Goal: Task Accomplishment & Management: Manage account settings

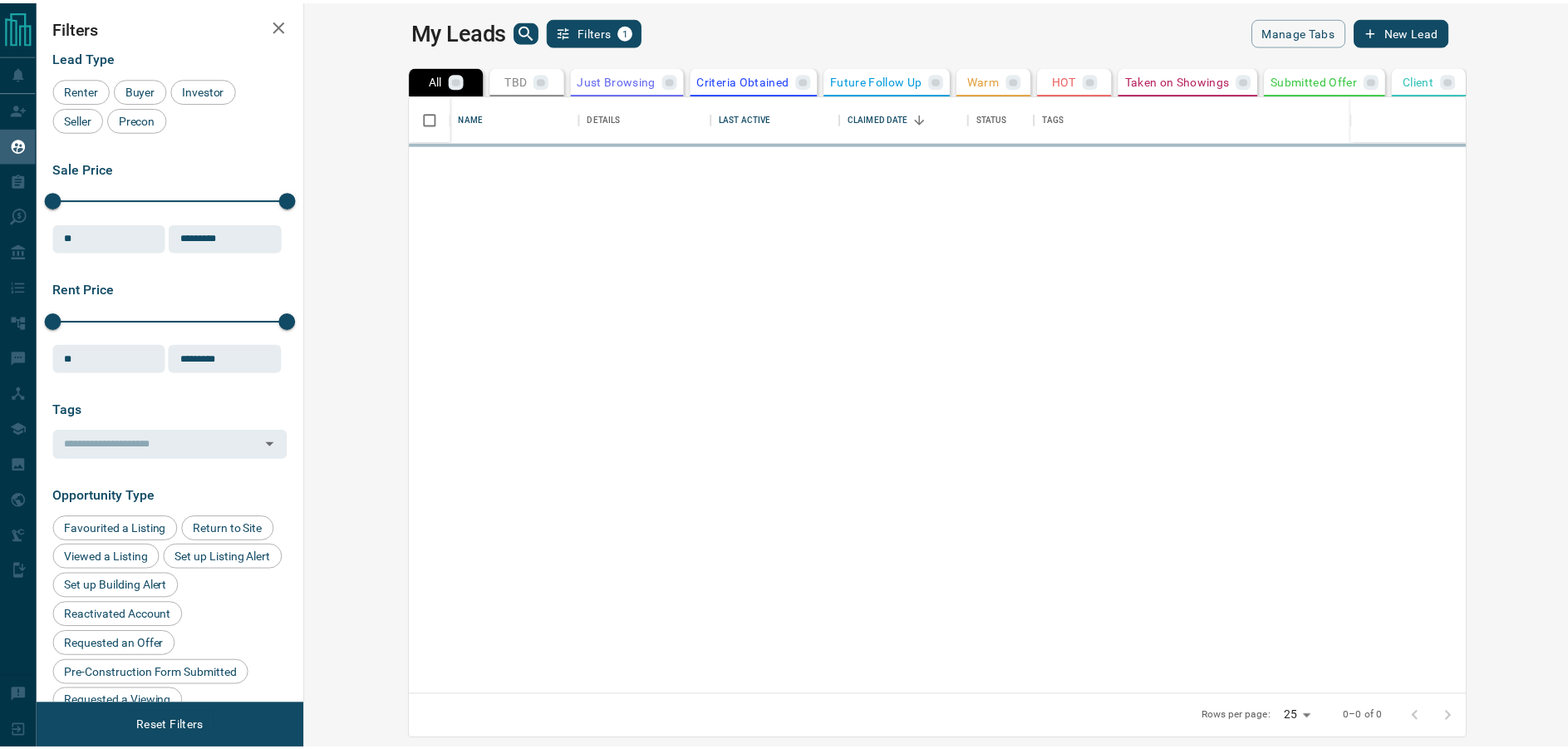
scroll to position [588, 1254]
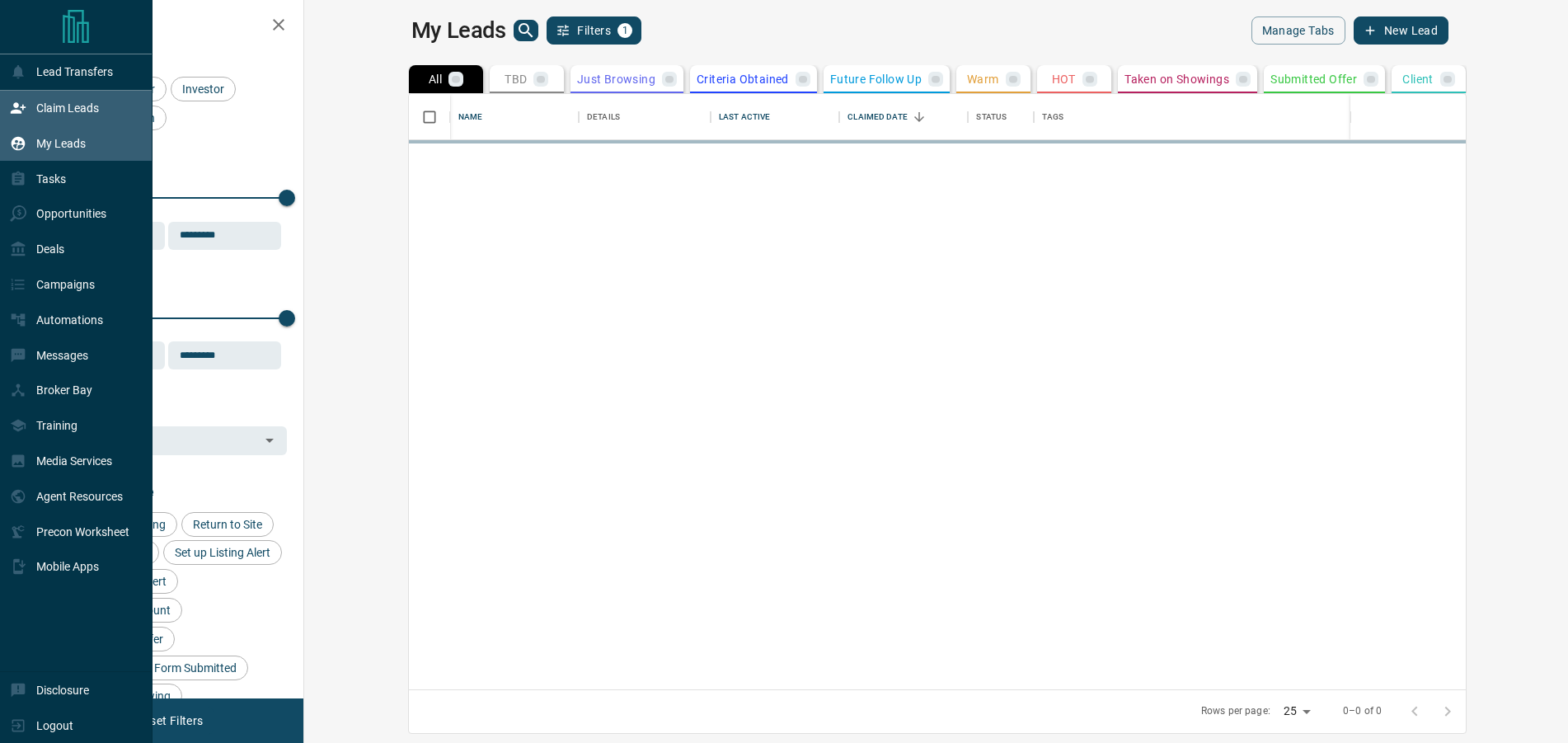
click at [54, 114] on p "Claim Leads" at bounding box center [67, 107] width 63 height 13
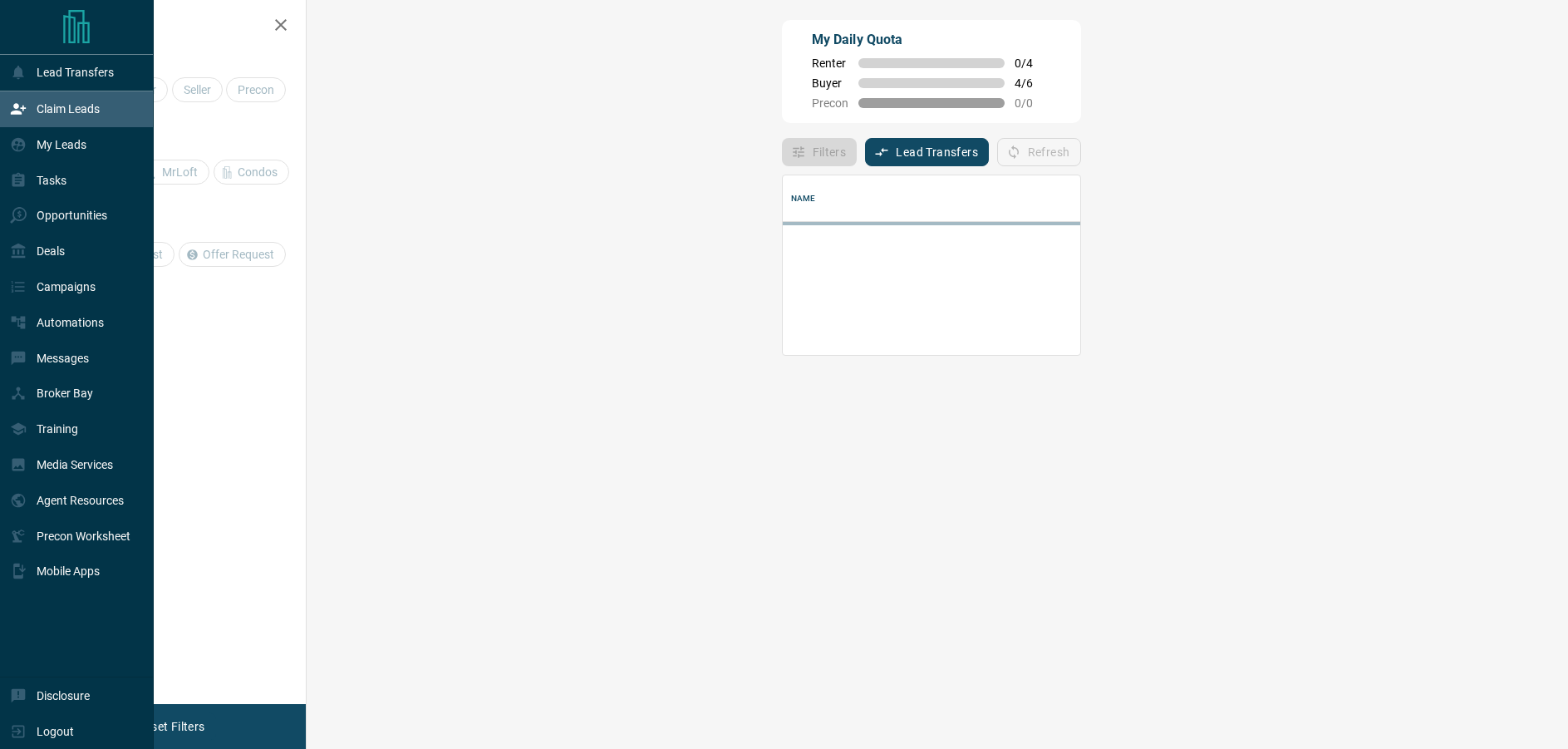
scroll to position [101, 1213]
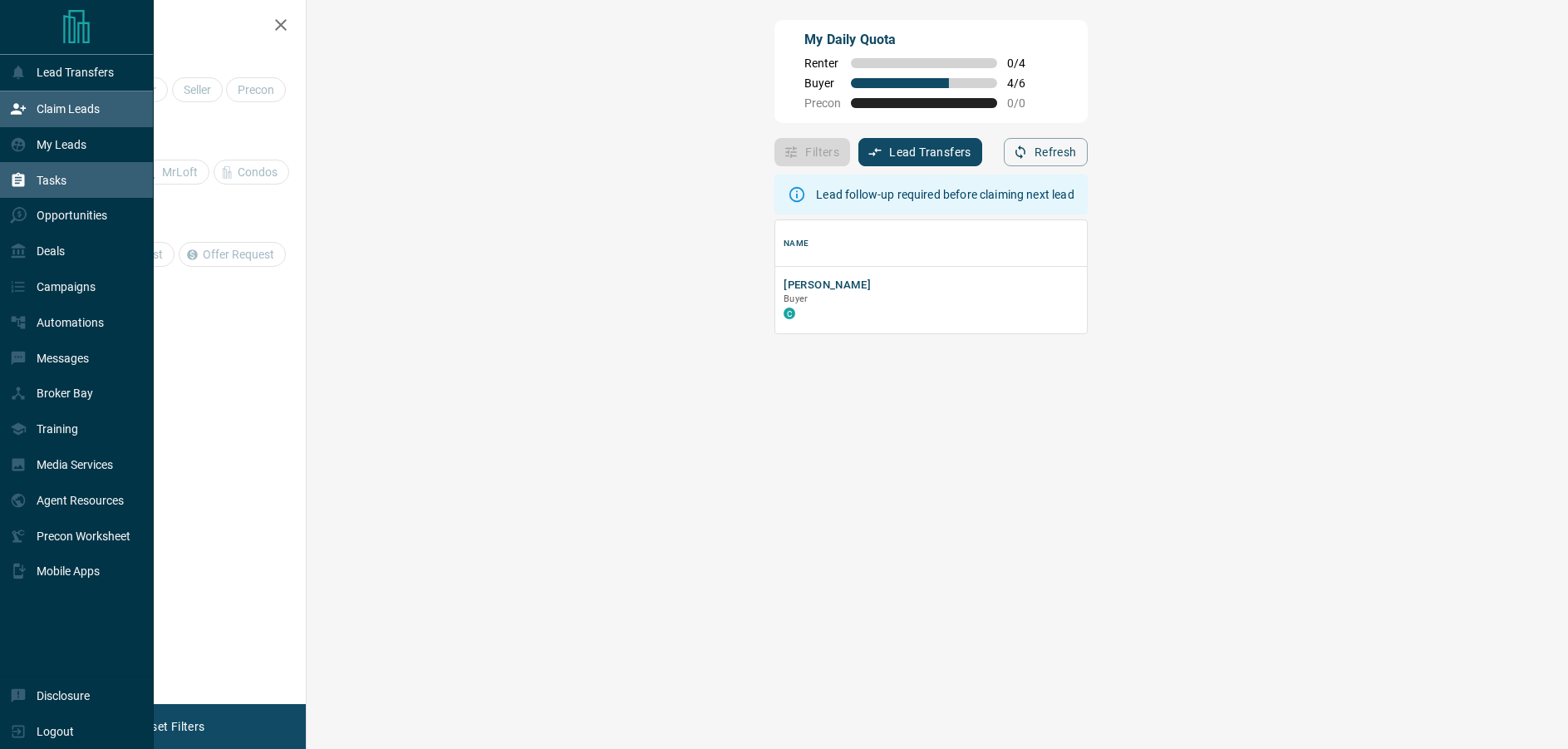
click at [56, 187] on p "Tasks" at bounding box center [51, 179] width 30 height 13
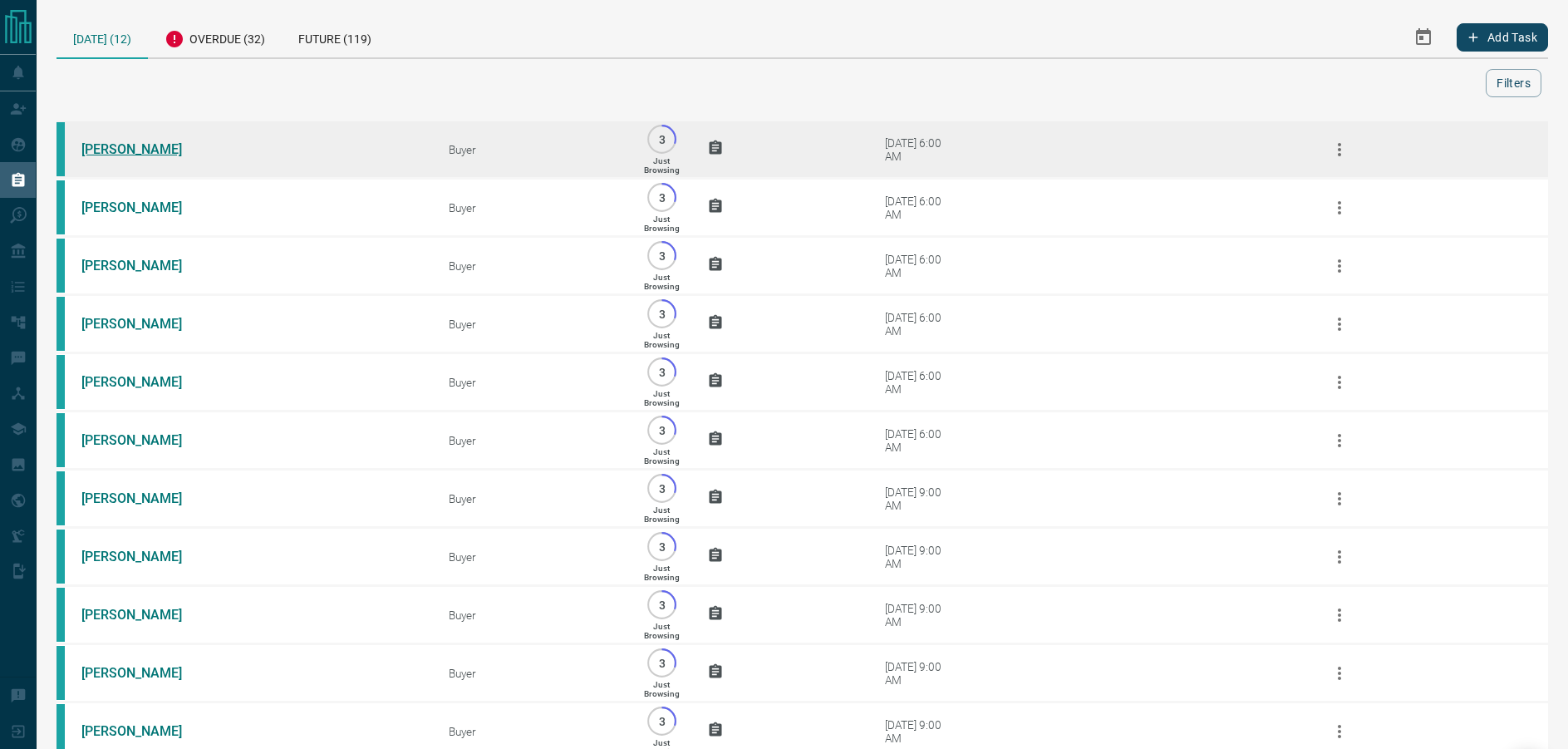
click at [132, 154] on link "[PERSON_NAME]" at bounding box center [144, 149] width 125 height 16
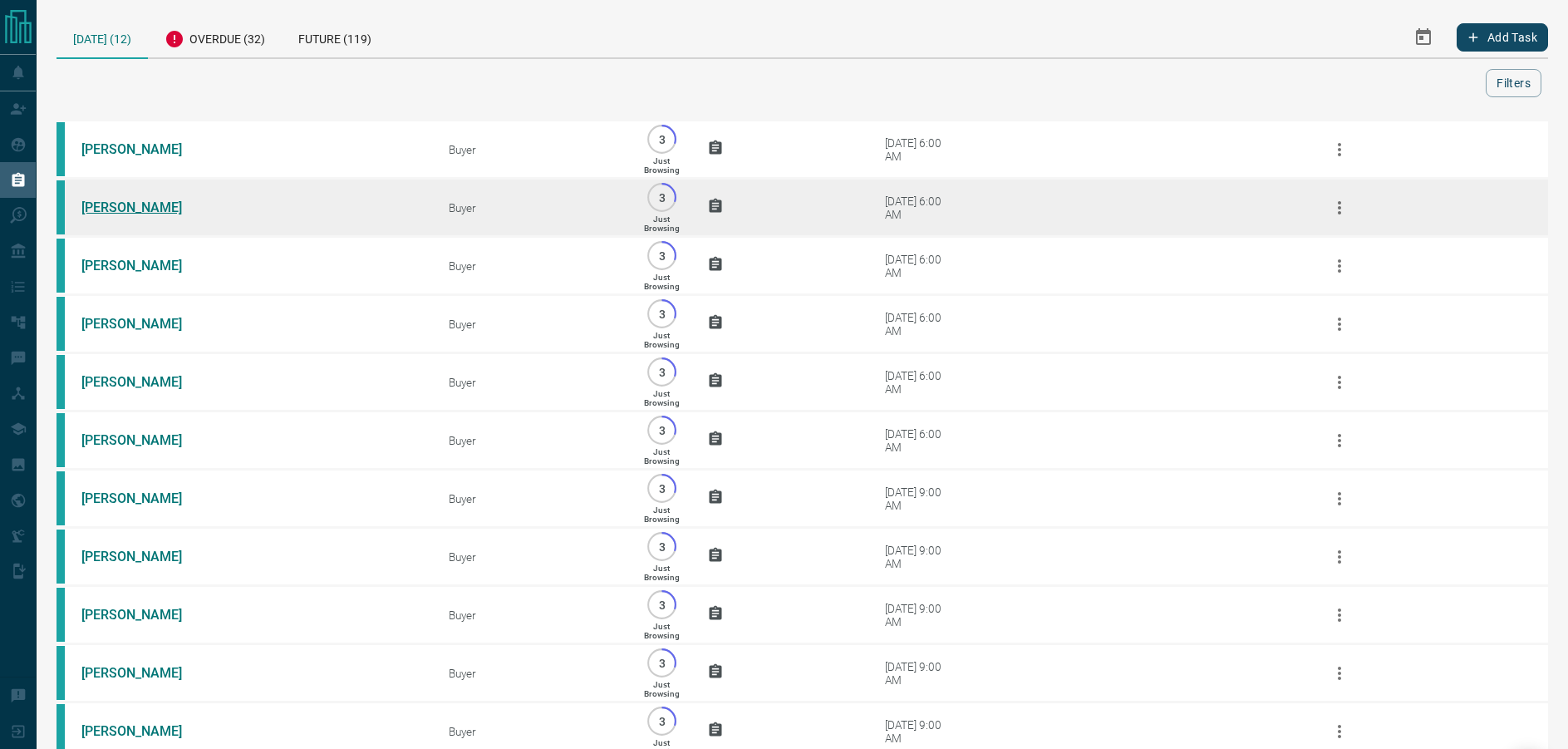
click at [117, 215] on link "[PERSON_NAME]" at bounding box center [144, 207] width 125 height 16
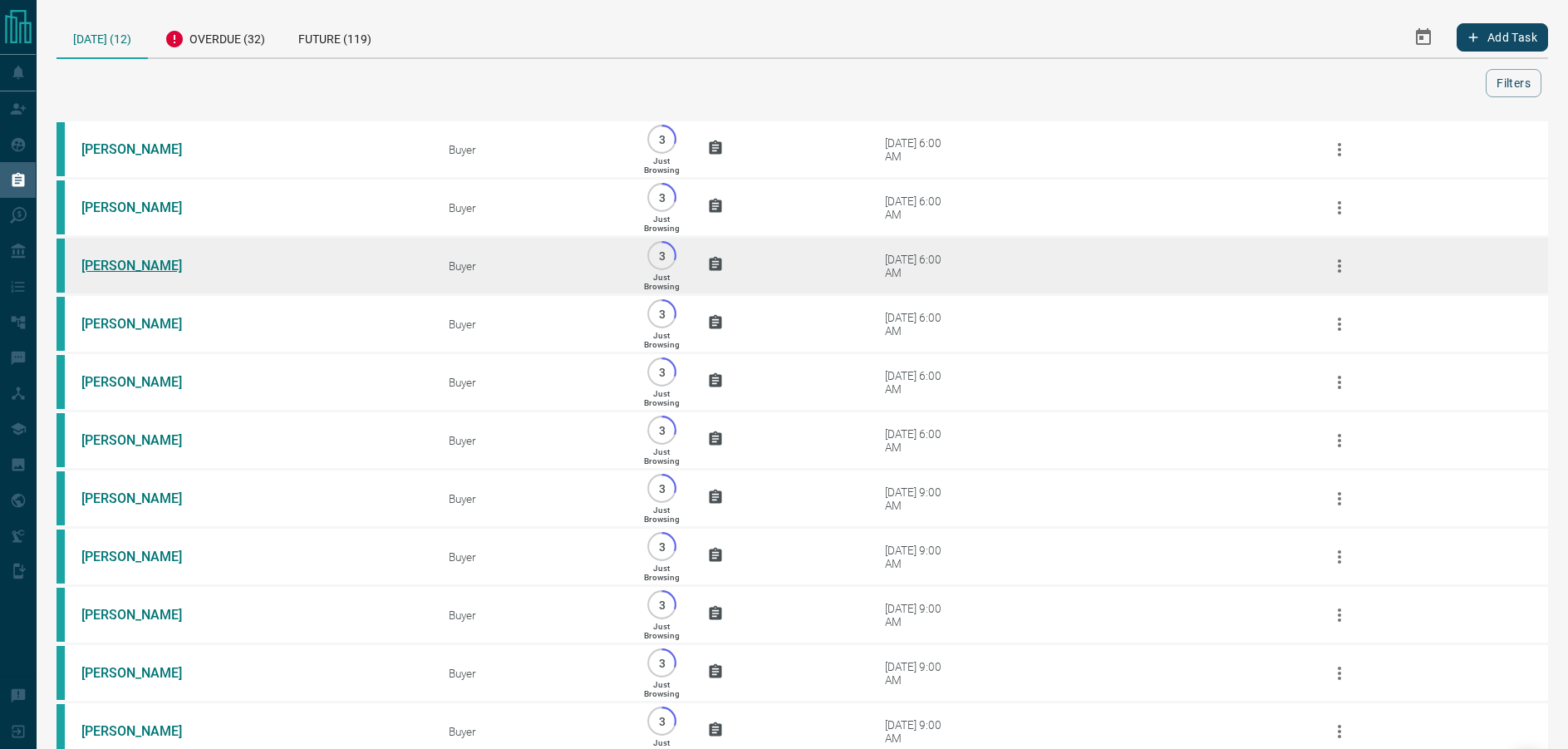
click at [127, 270] on link "[PERSON_NAME]" at bounding box center [144, 265] width 125 height 16
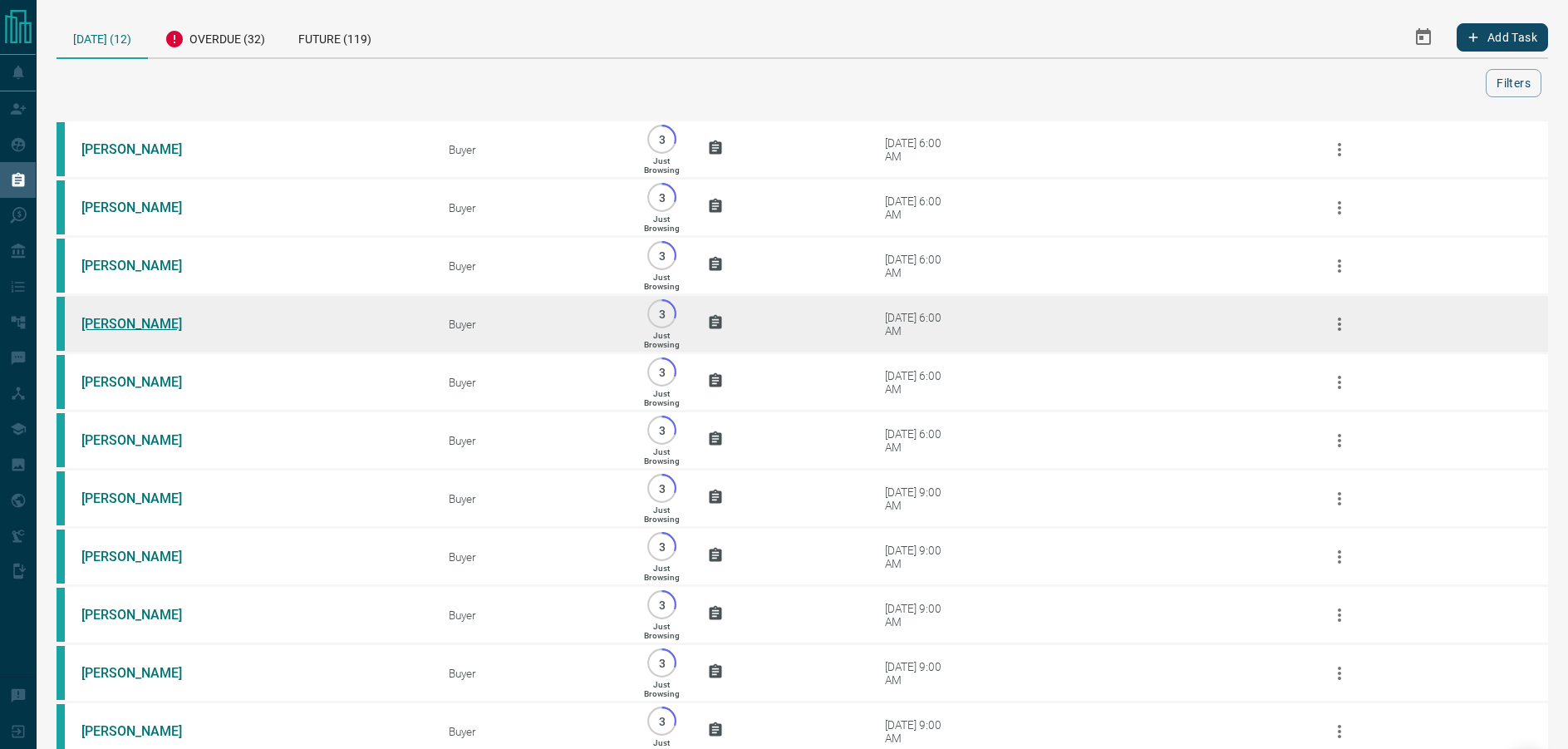
click at [116, 330] on link "[PERSON_NAME]" at bounding box center [144, 323] width 125 height 16
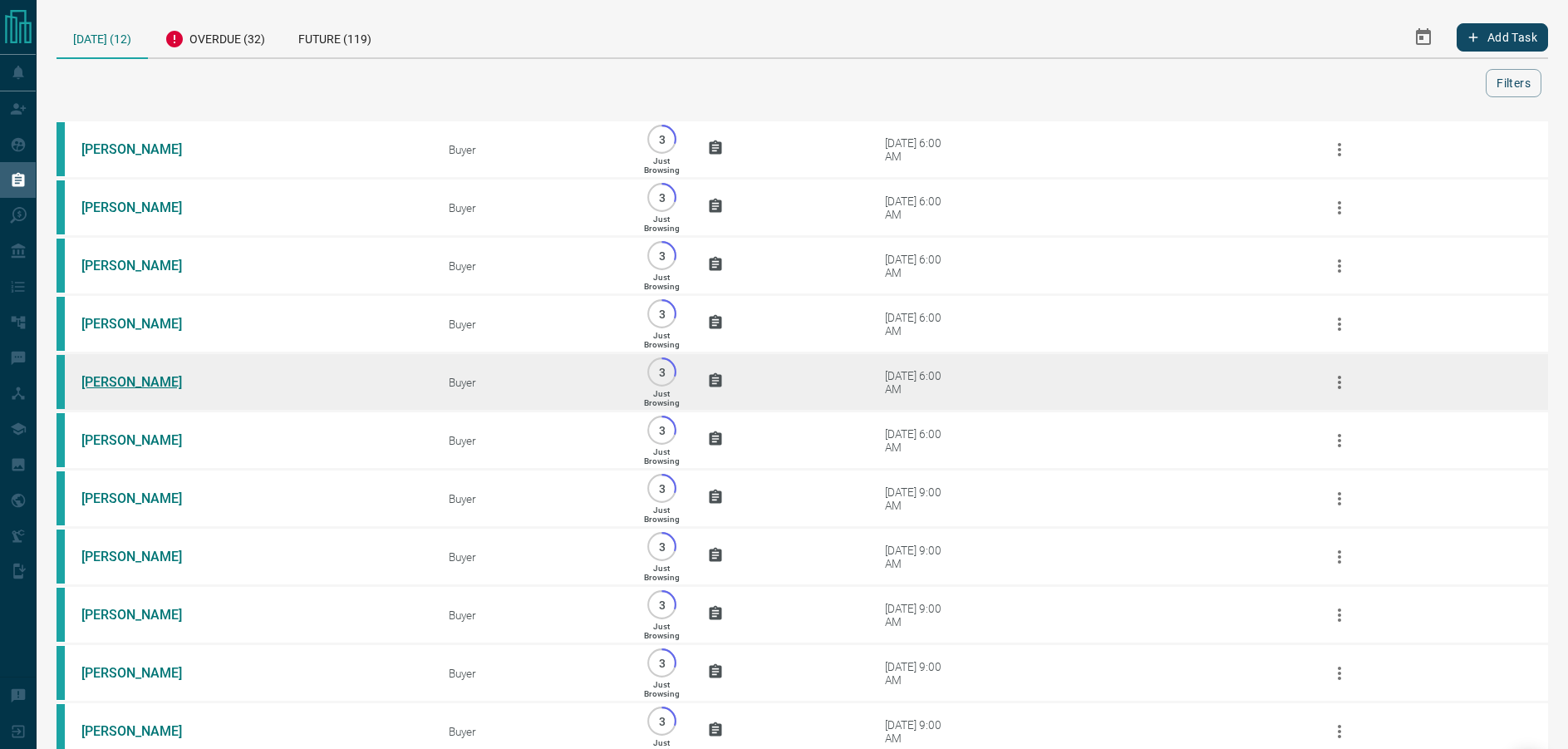
click at [117, 390] on link "[PERSON_NAME]" at bounding box center [144, 381] width 125 height 16
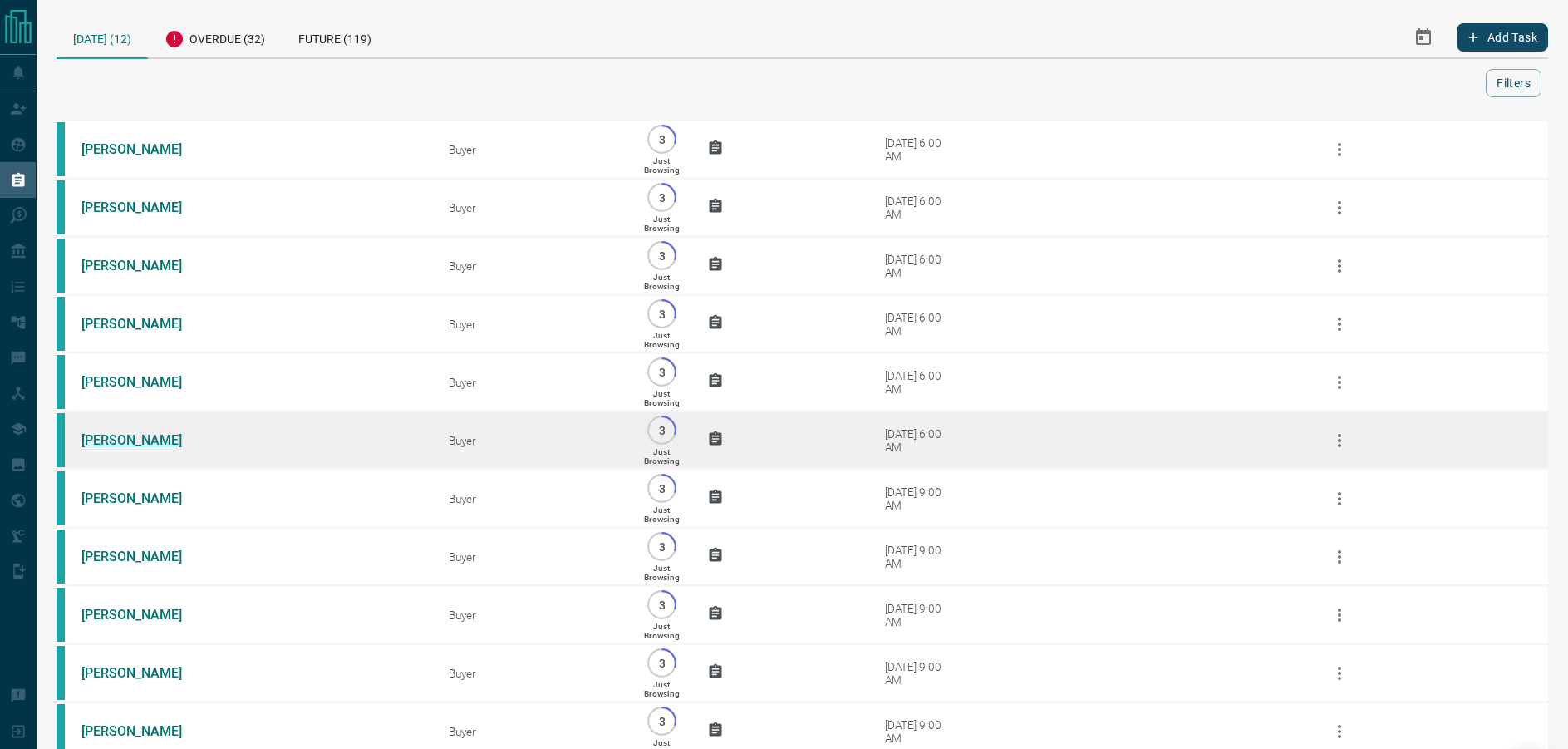
click at [115, 448] on link "[PERSON_NAME]" at bounding box center [144, 440] width 125 height 16
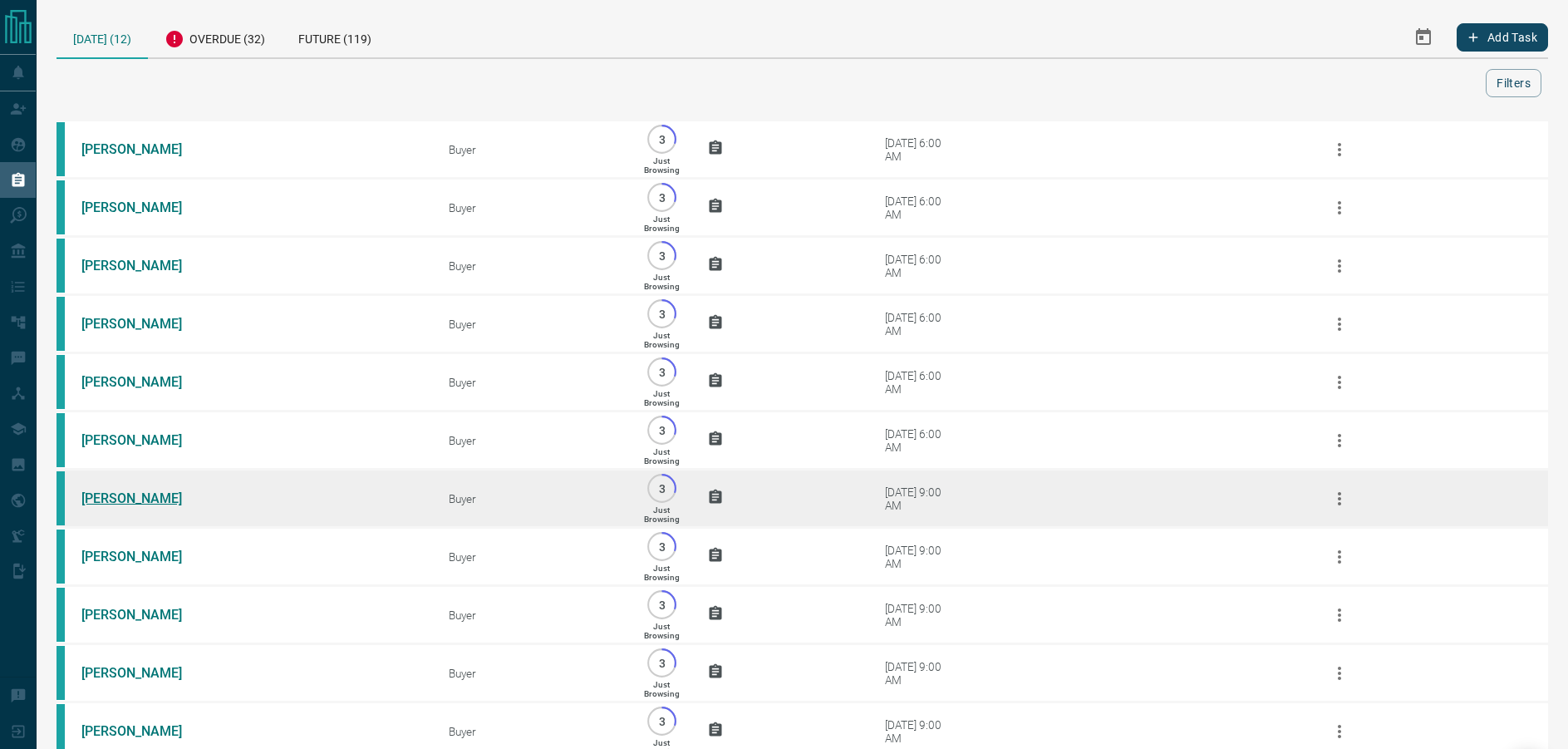
click at [114, 506] on link "[PERSON_NAME]" at bounding box center [144, 498] width 125 height 16
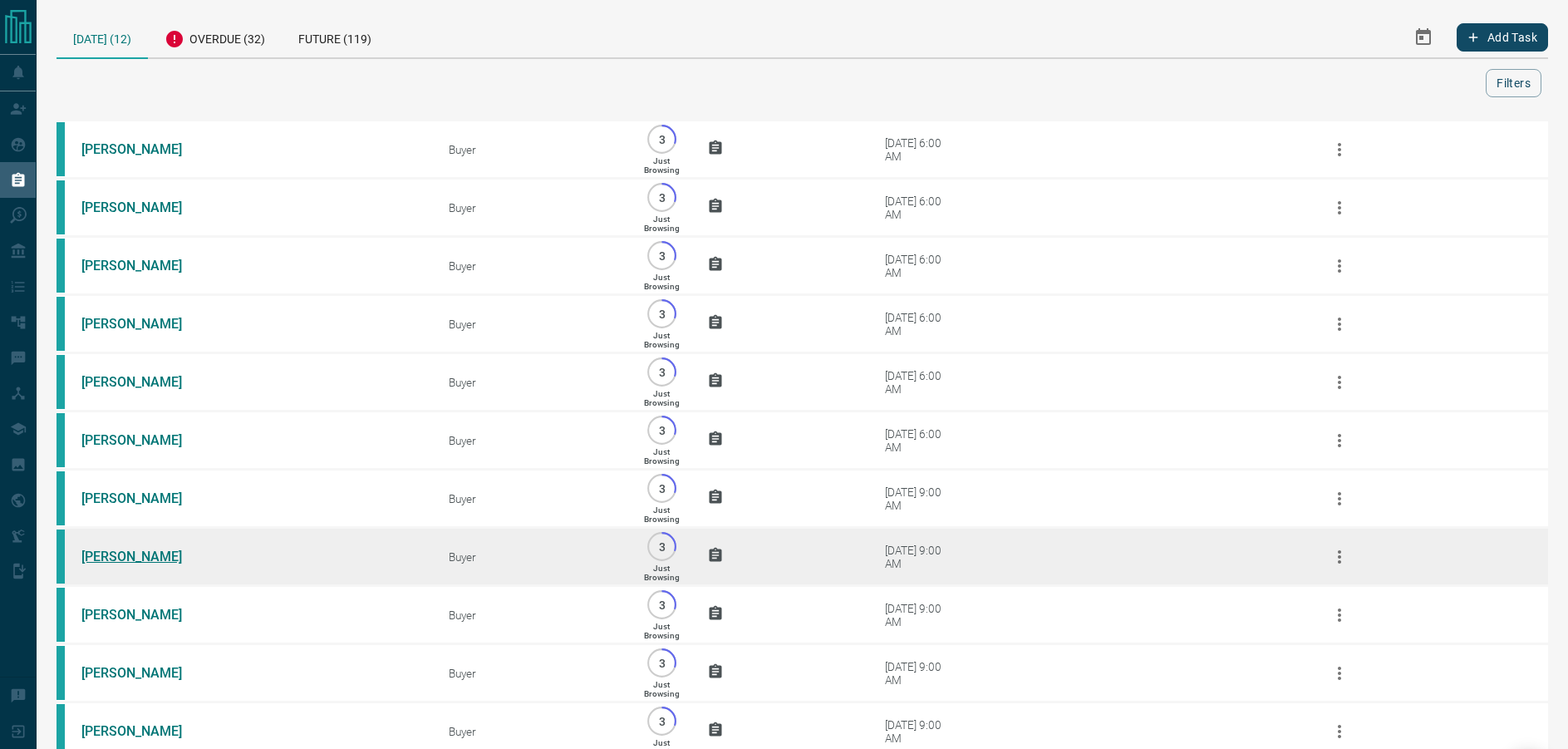
click at [122, 564] on link "[PERSON_NAME]" at bounding box center [144, 557] width 125 height 16
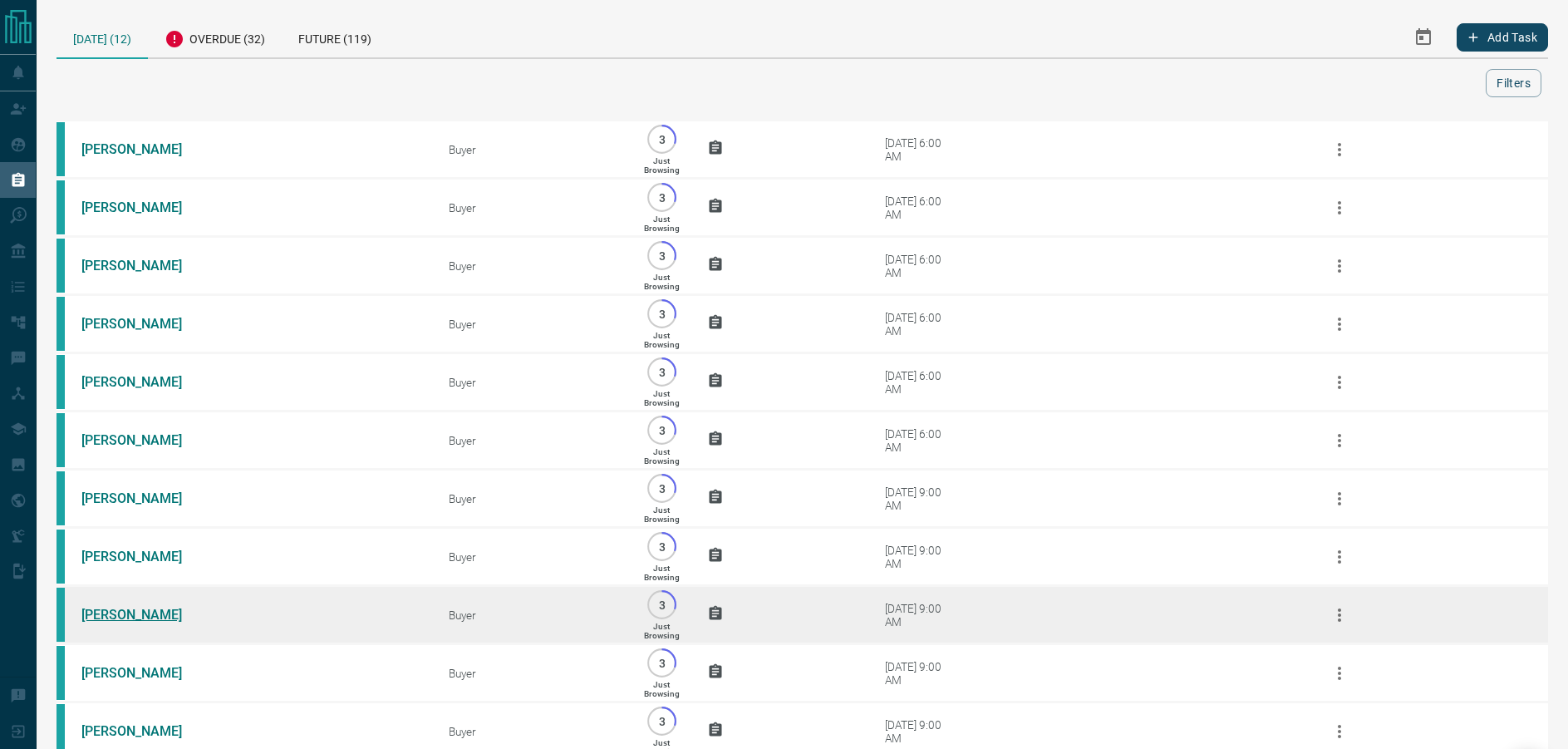
click at [132, 622] on link "[PERSON_NAME]" at bounding box center [144, 615] width 125 height 16
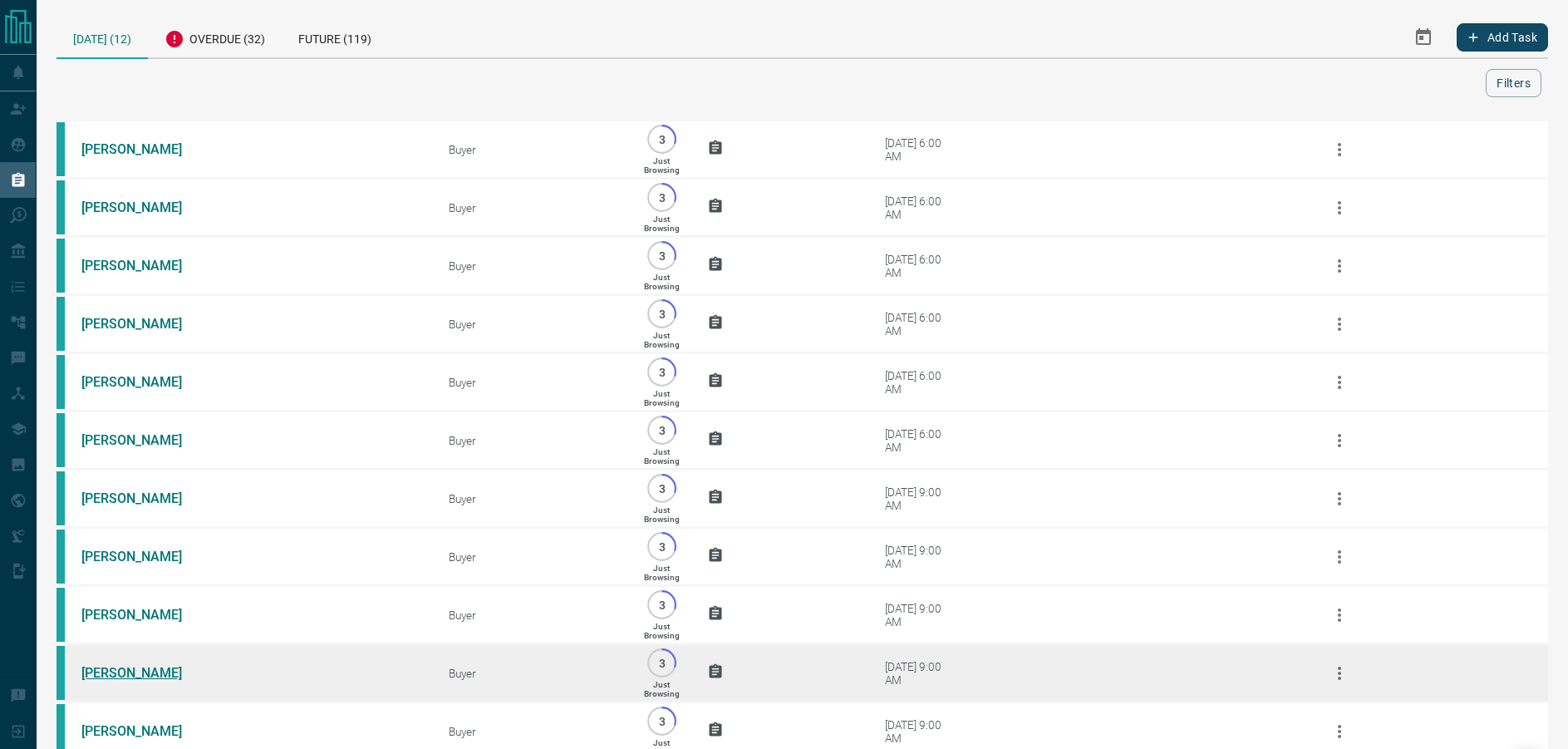
click at [114, 681] on link "[PERSON_NAME]" at bounding box center [144, 673] width 125 height 16
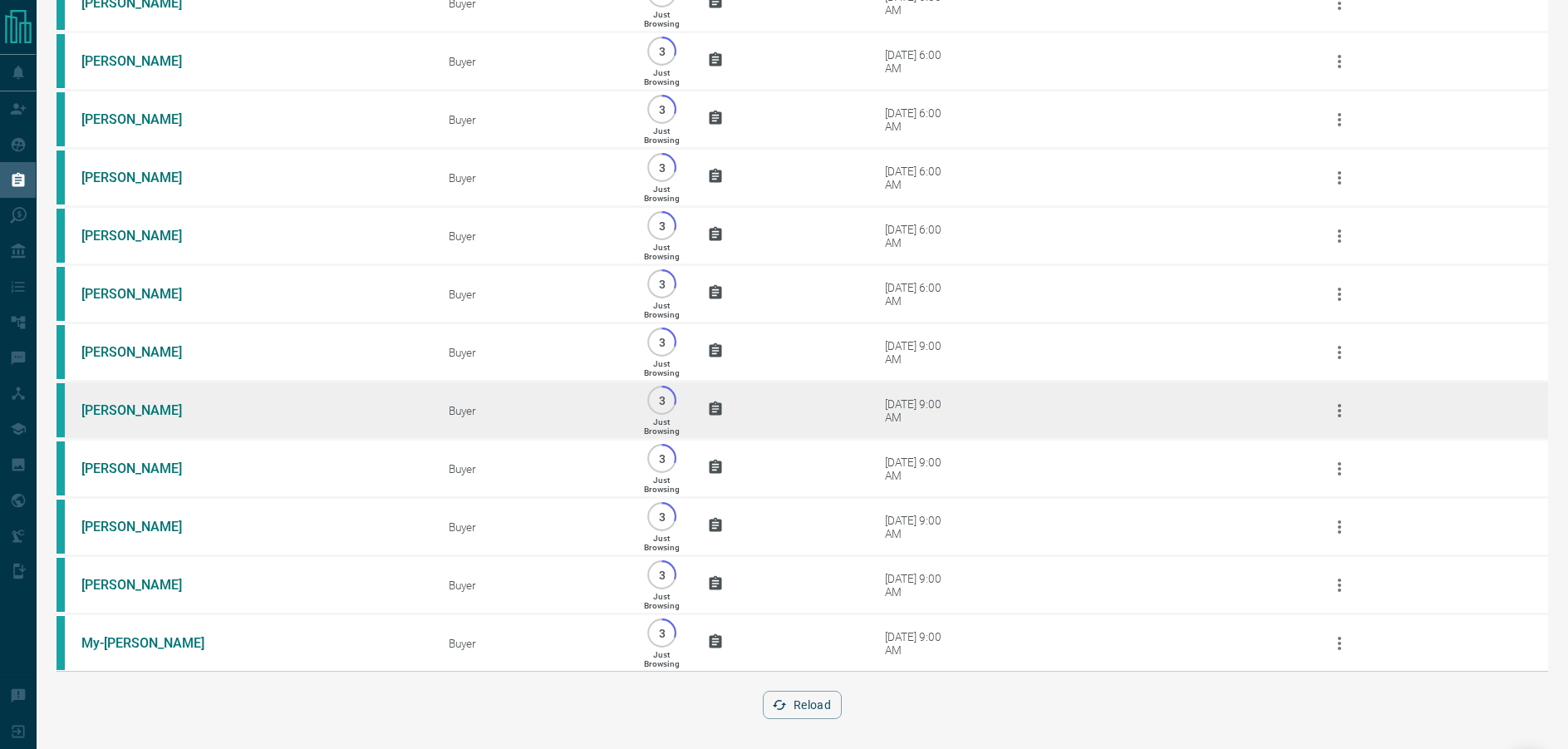
scroll to position [192, 0]
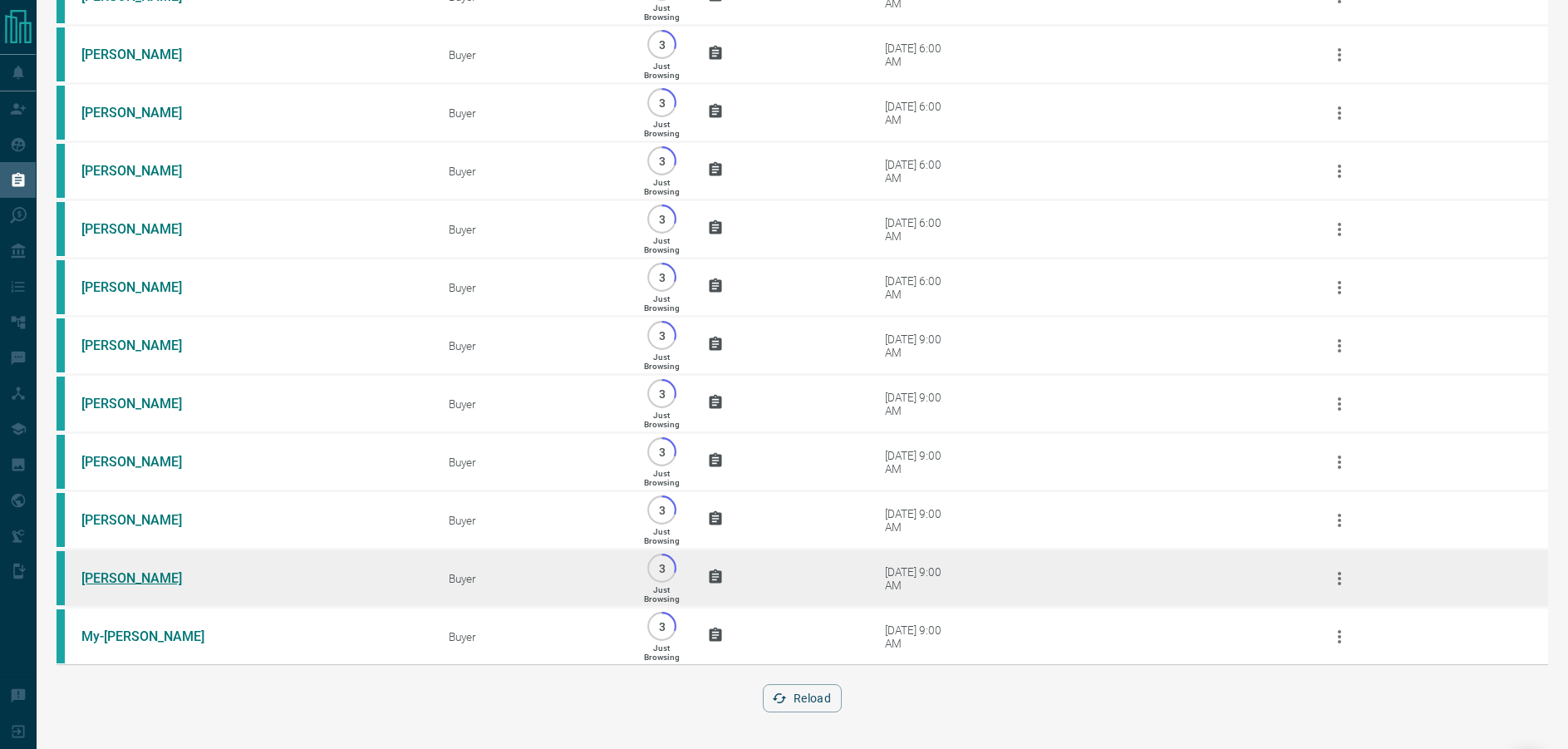
click at [133, 574] on link "[PERSON_NAME]" at bounding box center [144, 578] width 125 height 16
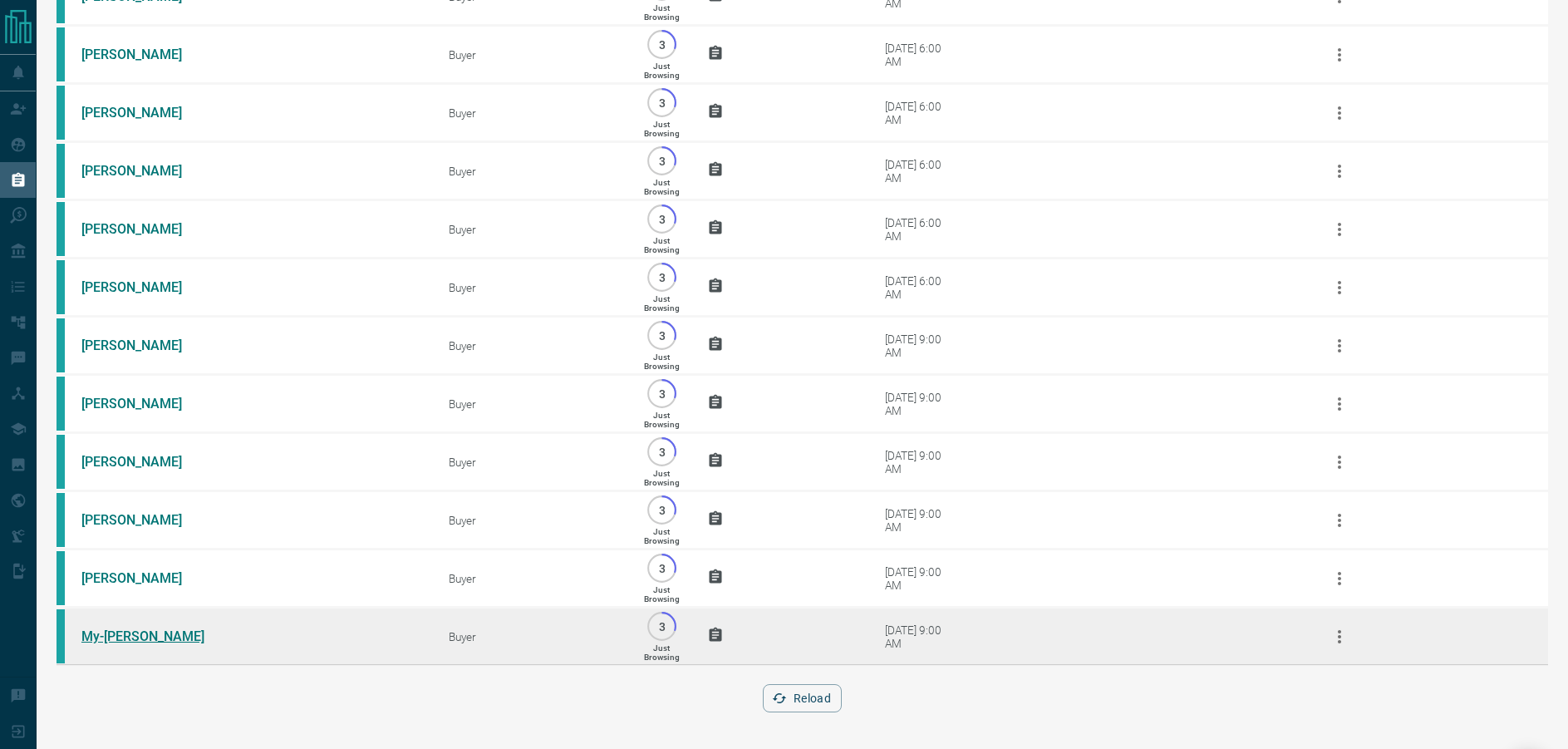
click at [122, 635] on link "My-[PERSON_NAME]" at bounding box center [144, 636] width 125 height 16
